Goal: Register for event/course

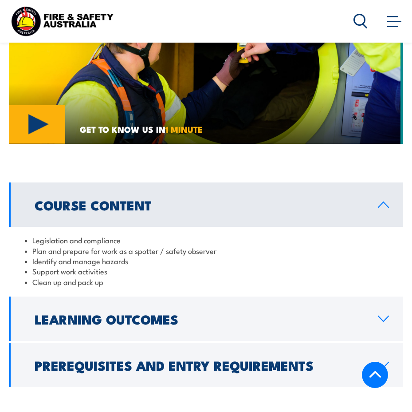
scroll to position [900, 0]
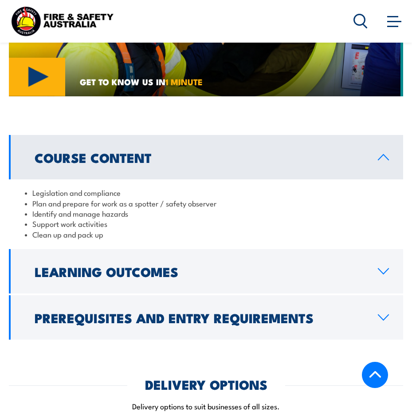
click at [97, 277] on h2 "Learning Outcomes" at bounding box center [199, 271] width 329 height 12
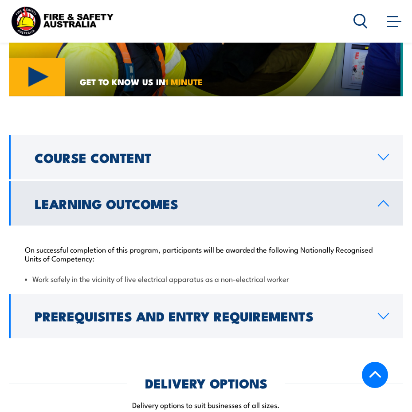
click at [114, 178] on link "Course Content" at bounding box center [206, 157] width 395 height 44
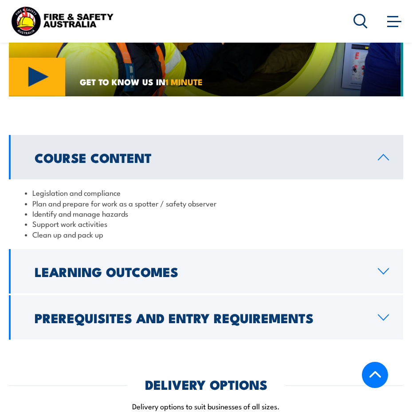
scroll to position [994, 0]
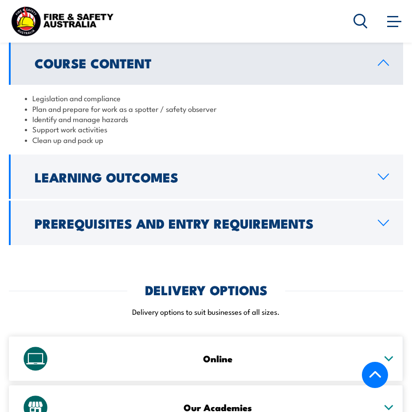
click at [104, 229] on h2 "Prerequisites and Entry Requirements" at bounding box center [199, 223] width 329 height 12
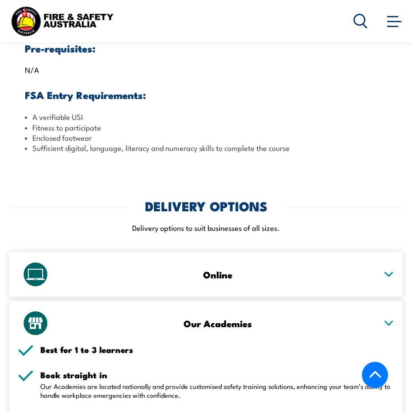
scroll to position [1184, 0]
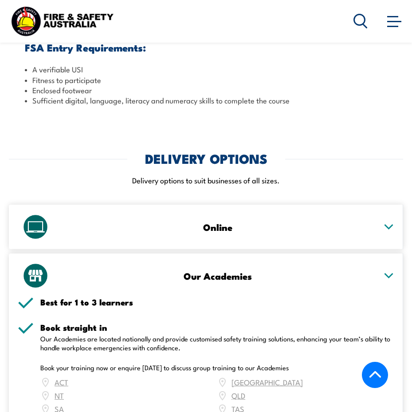
click at [123, 232] on h3 "Online" at bounding box center [218, 227] width 318 height 10
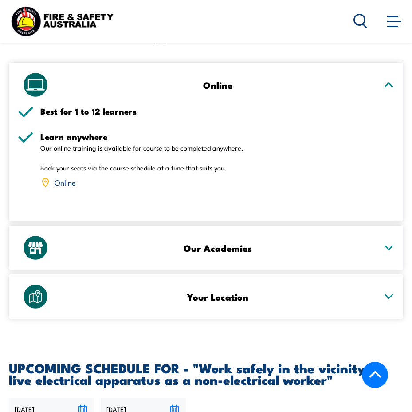
scroll to position [1373, 0]
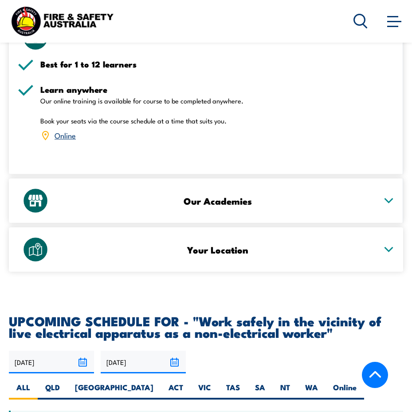
click at [136, 223] on div "Our Academies" at bounding box center [206, 200] width 377 height 44
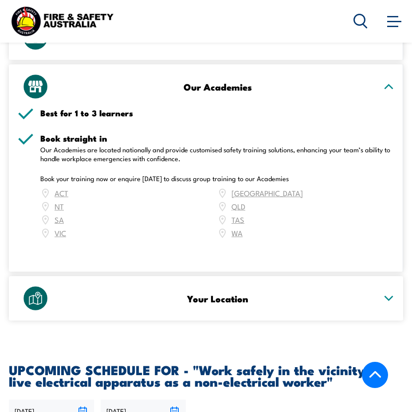
click at [138, 304] on h3 "Your Location" at bounding box center [218, 298] width 318 height 10
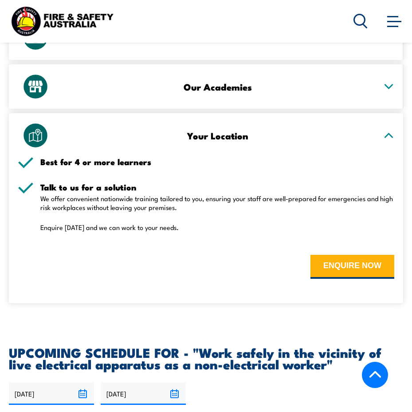
click at [163, 141] on h3 "Your Location" at bounding box center [218, 136] width 318 height 10
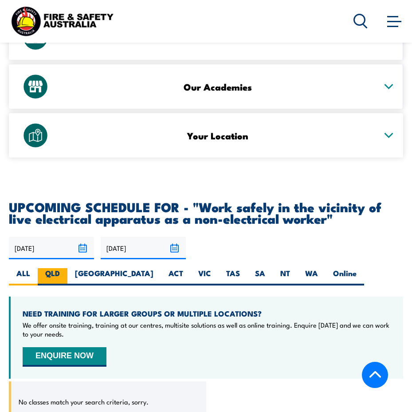
click at [52, 285] on label "QLD" at bounding box center [53, 276] width 30 height 17
click at [60, 274] on input "QLD" at bounding box center [63, 271] width 6 height 6
radio input "true"
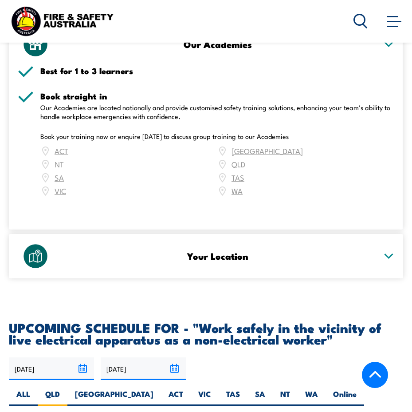
scroll to position [1168, 0]
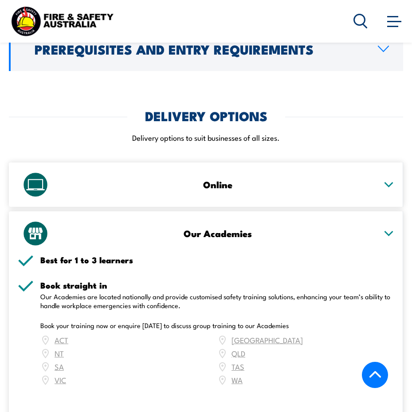
click at [120, 238] on h3 "Our Academies" at bounding box center [218, 233] width 318 height 10
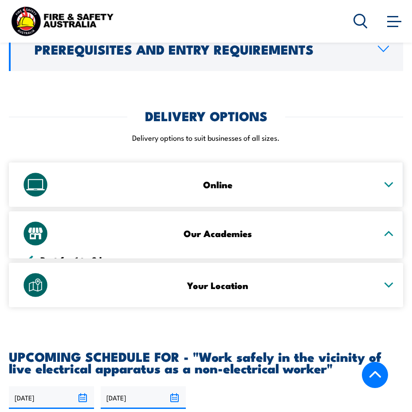
click at [146, 190] on h3 "Online" at bounding box center [218, 184] width 318 height 10
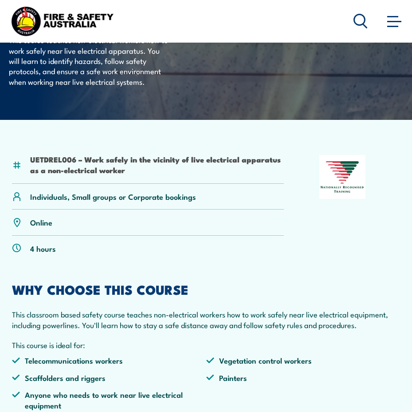
scroll to position [127, 0]
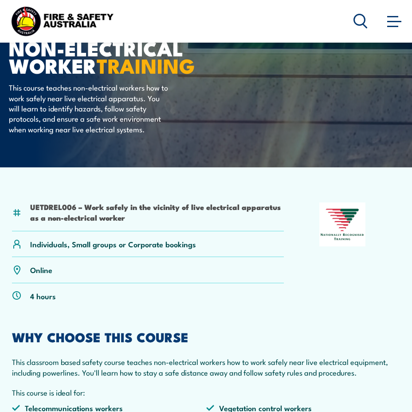
click at [392, 24] on span at bounding box center [395, 21] width 14 height 10
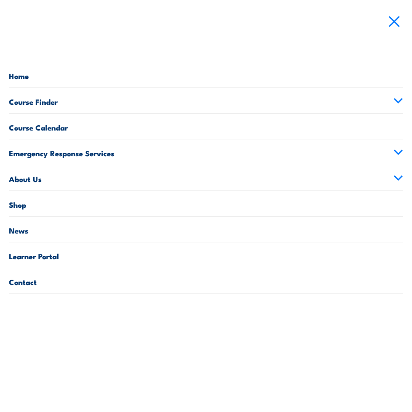
click at [21, 281] on link "Contact" at bounding box center [206, 280] width 395 height 25
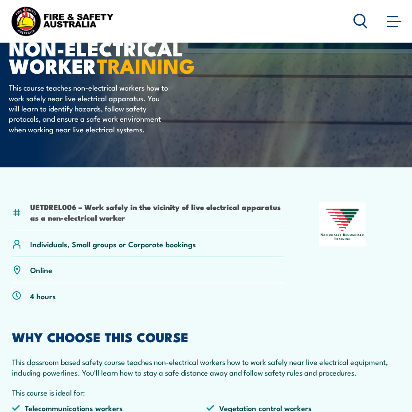
click at [154, 183] on article "UETDREL006 – Work safely in the vicinity of live electrical apparatus as a non-…" at bounding box center [206, 331] width 412 height 328
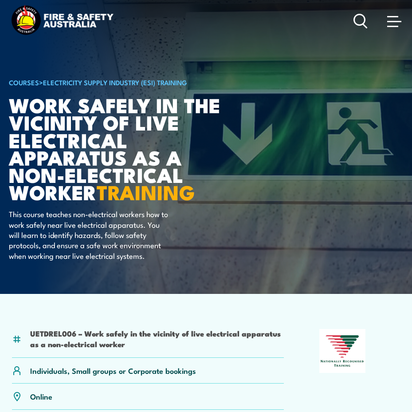
click at [124, 83] on link "Electricity Supply Industry (ESI) Training" at bounding box center [115, 82] width 144 height 10
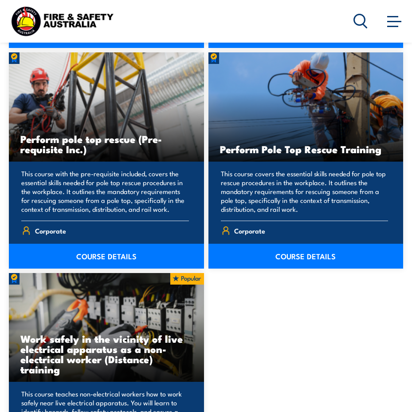
scroll to position [2083, 0]
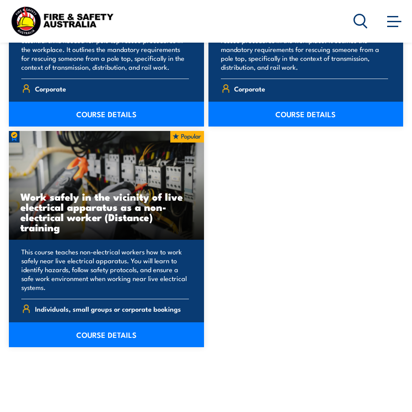
click at [53, 330] on link "COURSE DETAILS" at bounding box center [106, 334] width 195 height 25
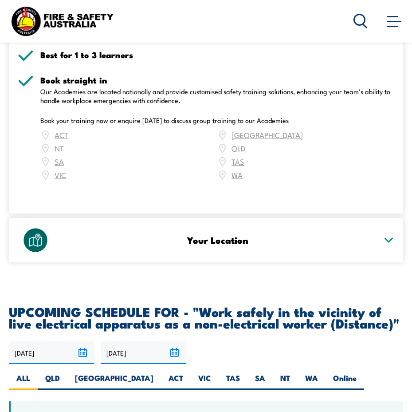
scroll to position [1515, 0]
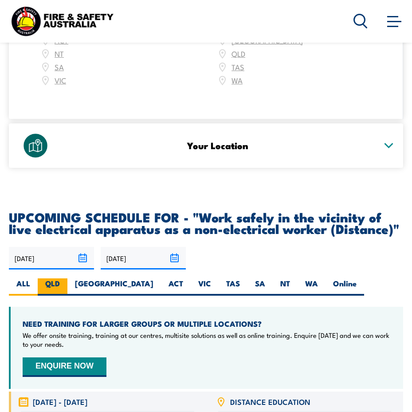
click at [53, 288] on label "QLD" at bounding box center [53, 286] width 30 height 17
click at [60, 284] on input "QLD" at bounding box center [63, 281] width 6 height 6
radio input "true"
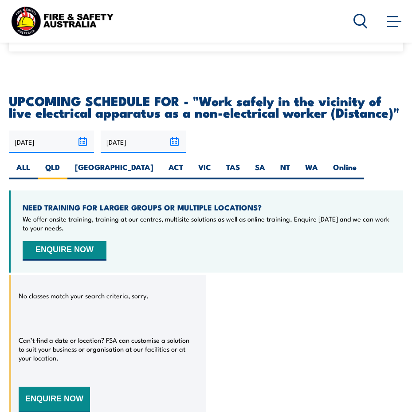
scroll to position [1584, 0]
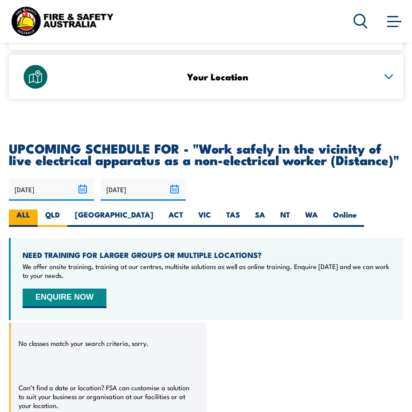
click at [26, 216] on label "ALL" at bounding box center [23, 218] width 29 height 17
click at [30, 215] on input "ALL" at bounding box center [33, 213] width 6 height 6
radio input "true"
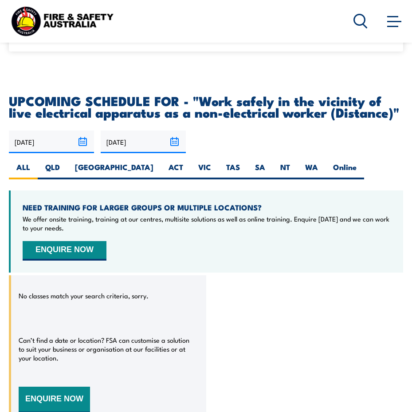
scroll to position [1584, 0]
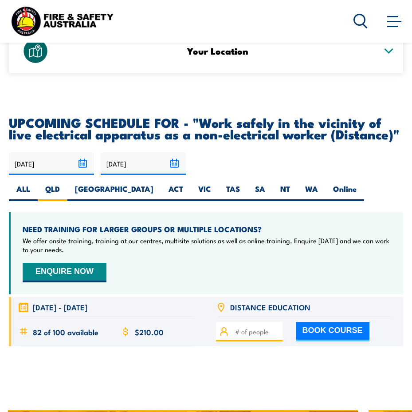
scroll to position [1705, 0]
